Goal: Use online tool/utility: Utilize a website feature to perform a specific function

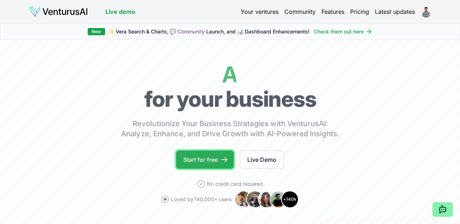
click at [218, 165] on link "Start for free" at bounding box center [205, 159] width 58 height 18
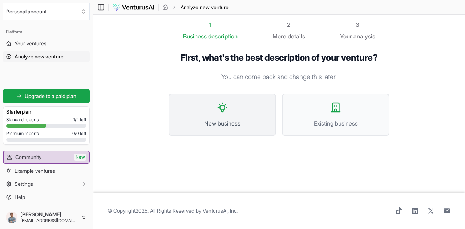
click at [241, 113] on button "New business" at bounding box center [223, 115] width 108 height 42
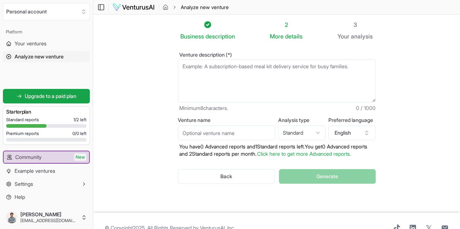
click at [240, 74] on textarea "Venture description (*)" at bounding box center [277, 81] width 198 height 43
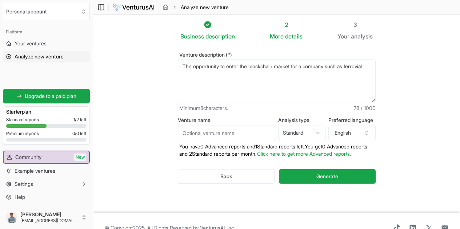
type textarea "The opportunity to enter the blockchain market for a company such as ferrovial"
click at [316, 135] on html "We value your privacy We use cookies to enhance your browsing experience, serve…" at bounding box center [230, 114] width 460 height 229
select select "advanced"
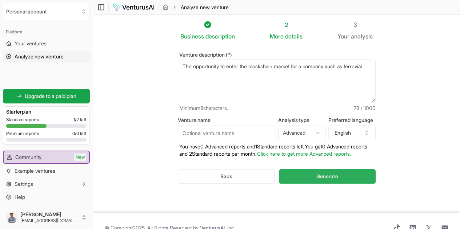
click at [360, 177] on button "Generate" at bounding box center [327, 176] width 96 height 15
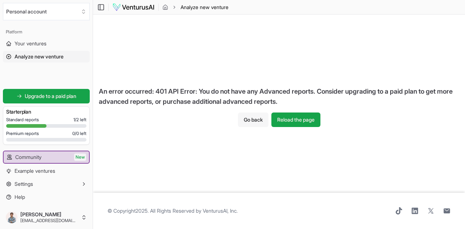
click at [255, 122] on button "Go back" at bounding box center [253, 120] width 31 height 15
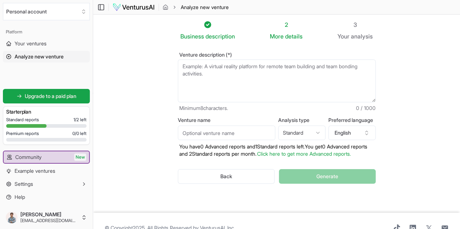
click at [301, 130] on html "We value your privacy We use cookies to enhance your browsing experience, serve…" at bounding box center [230, 114] width 460 height 229
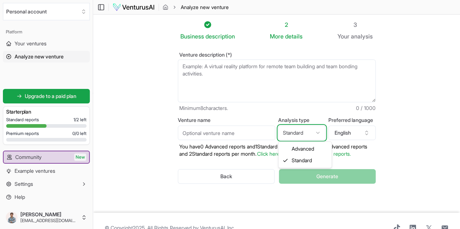
click at [341, 175] on html "We value your privacy We use cookies to enhance your browsing experience, serve…" at bounding box center [230, 114] width 460 height 229
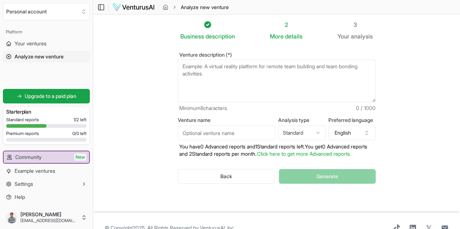
click at [315, 176] on div "Back Generate" at bounding box center [277, 177] width 198 height 38
click at [277, 64] on textarea "Venture description (*)" at bounding box center [277, 81] width 198 height 43
type textarea "T"
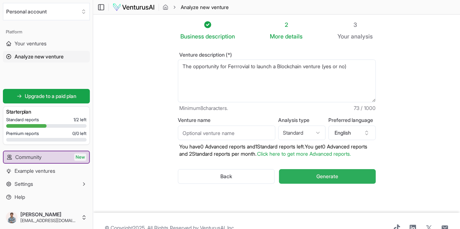
type textarea "The opportunity for Ferrrovial to launch a Blockchain venture (yes or no)"
click at [338, 176] on span "Generate" at bounding box center [327, 176] width 22 height 7
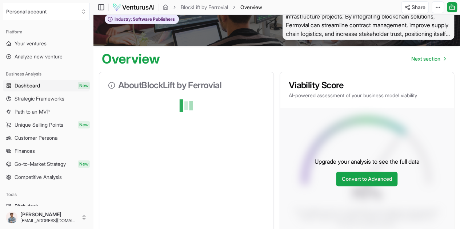
scroll to position [110, 0]
